Goal: Navigation & Orientation: Find specific page/section

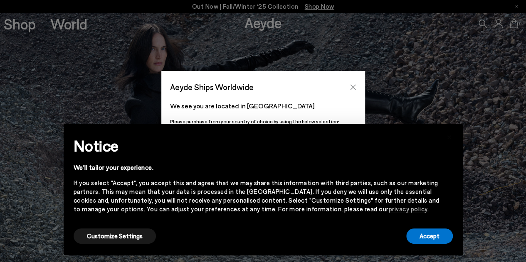
click at [354, 84] on icon "Close" at bounding box center [353, 87] width 7 height 7
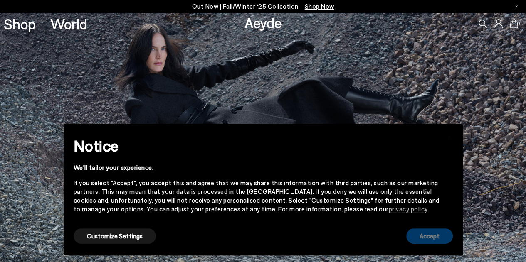
click at [430, 239] on button "Accept" at bounding box center [429, 236] width 47 height 15
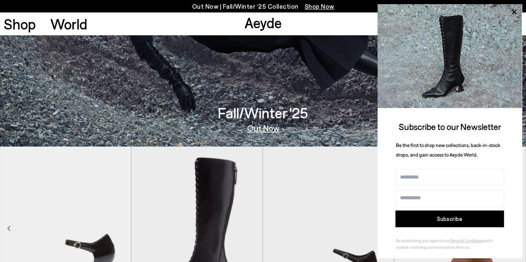
scroll to position [116, 0]
click at [319, 5] on span "Shop Now" at bounding box center [320, 5] width 30 height 7
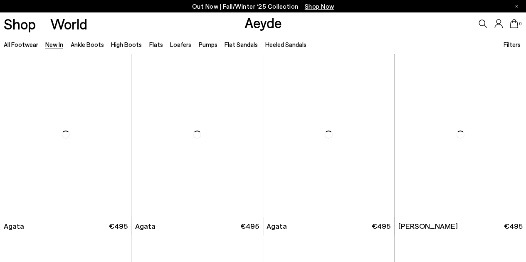
scroll to position [208, 0]
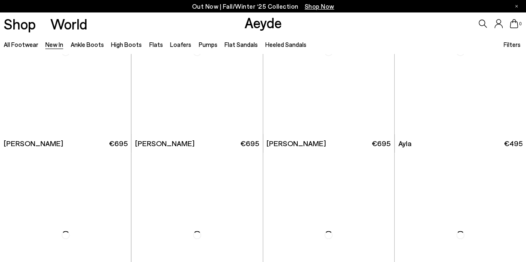
scroll to position [2246, 0]
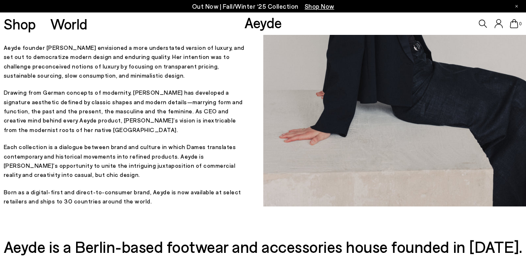
scroll to position [355, 0]
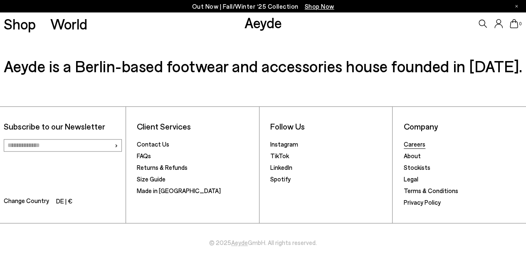
click at [416, 145] on link "Careers" at bounding box center [415, 144] width 22 height 7
